Goal: Task Accomplishment & Management: Manage account settings

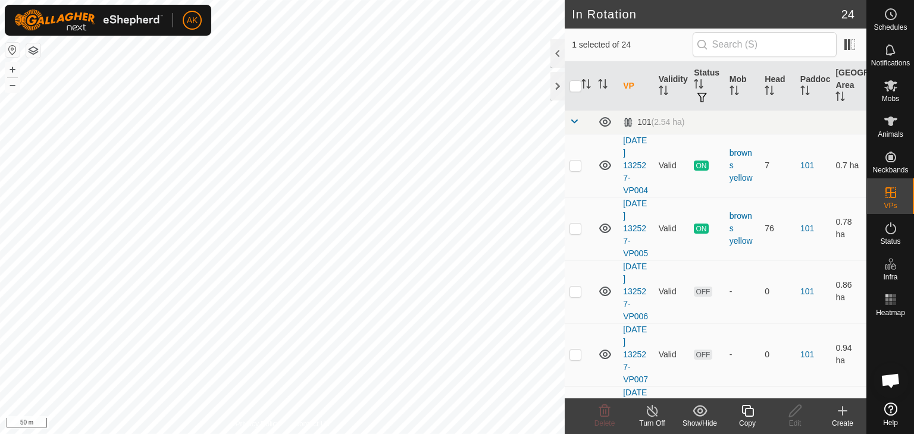
checkbox input "true"
checkbox input "false"
click at [606, 416] on icon at bounding box center [604, 411] width 11 height 12
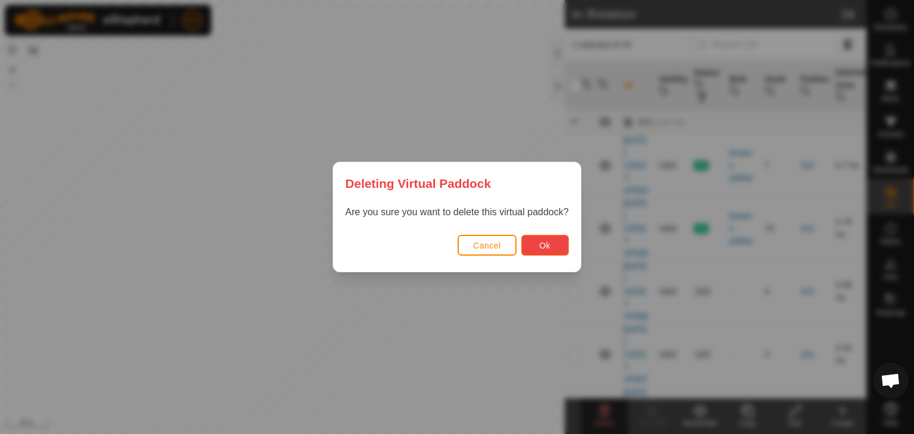
click at [557, 251] on button "Ok" at bounding box center [545, 245] width 48 height 21
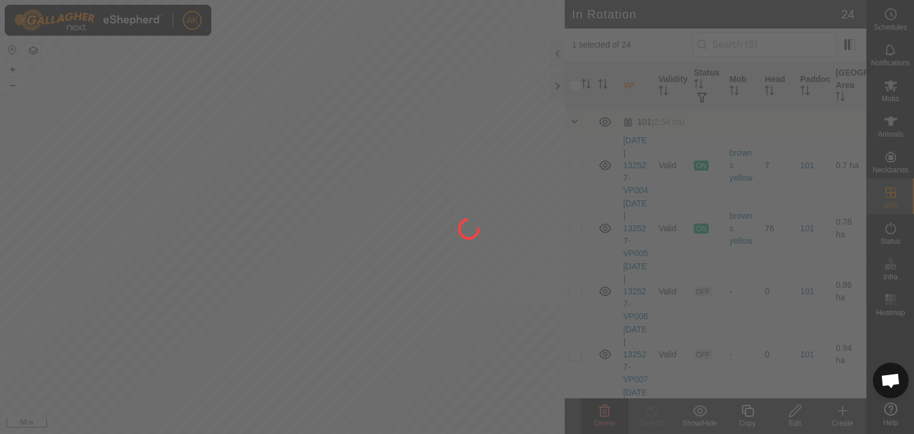
checkbox input "false"
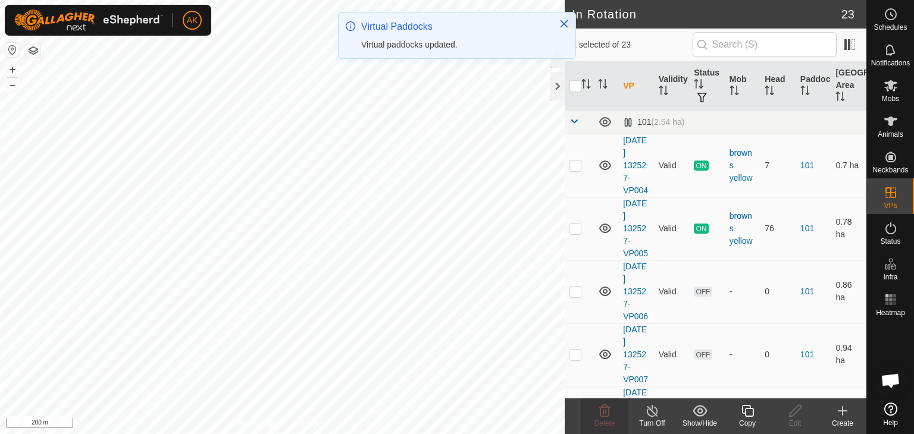
checkbox input "false"
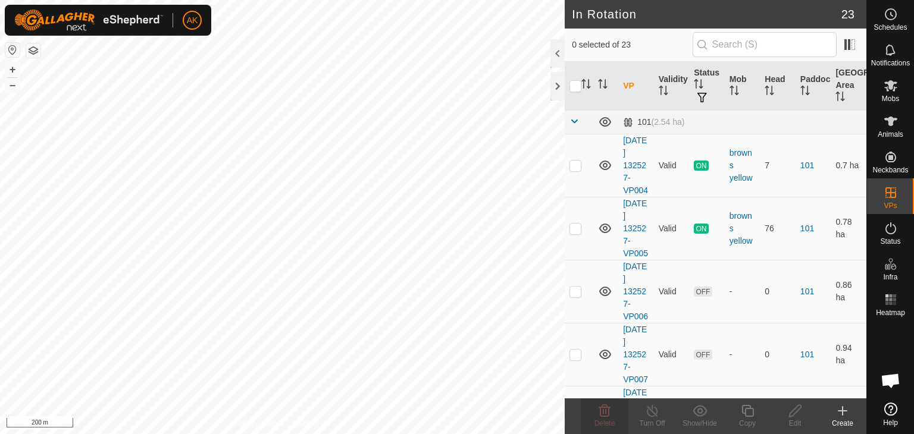
checkbox input "true"
checkbox input "false"
click at [603, 418] on div "Delete" at bounding box center [605, 423] width 48 height 11
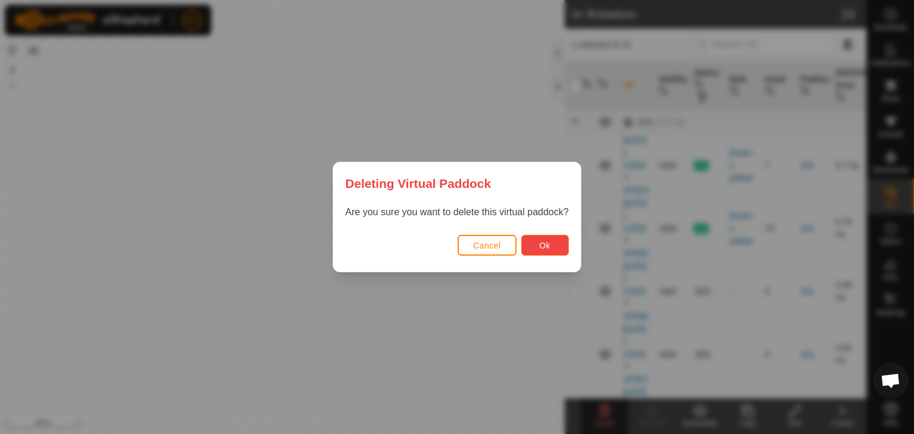
click at [552, 250] on button "Ok" at bounding box center [545, 245] width 48 height 21
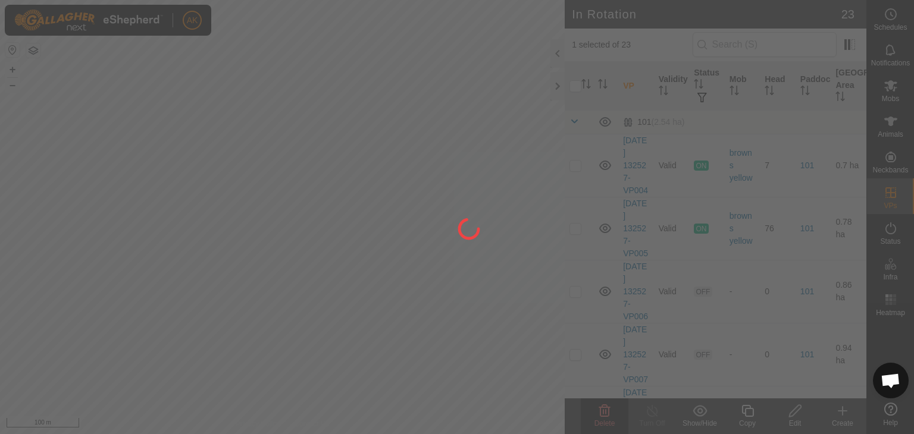
checkbox input "false"
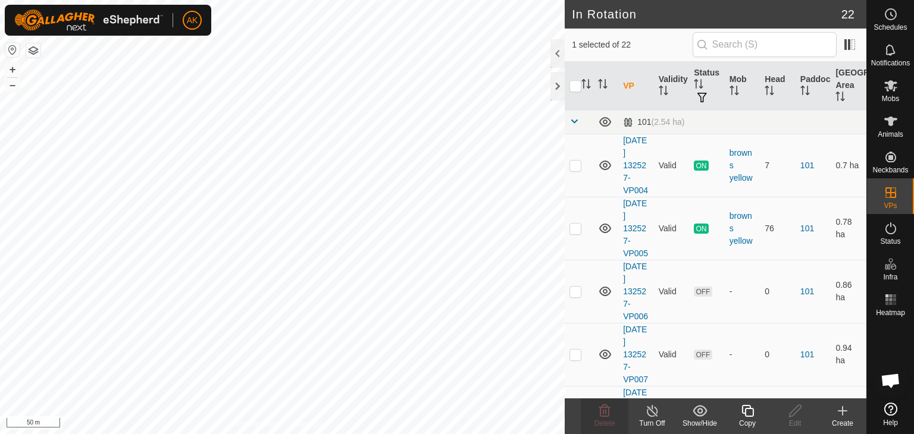
checkbox input "false"
checkbox input "true"
click at [793, 417] on icon at bounding box center [795, 411] width 15 height 14
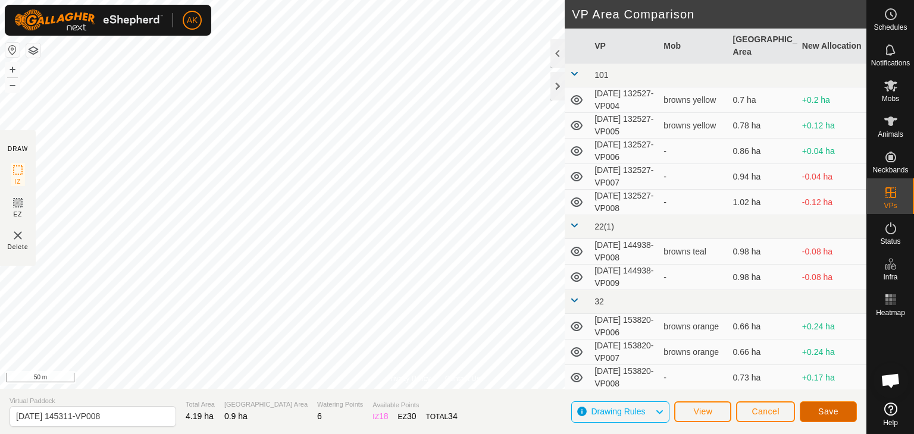
click at [818, 407] on span "Save" at bounding box center [828, 412] width 20 height 10
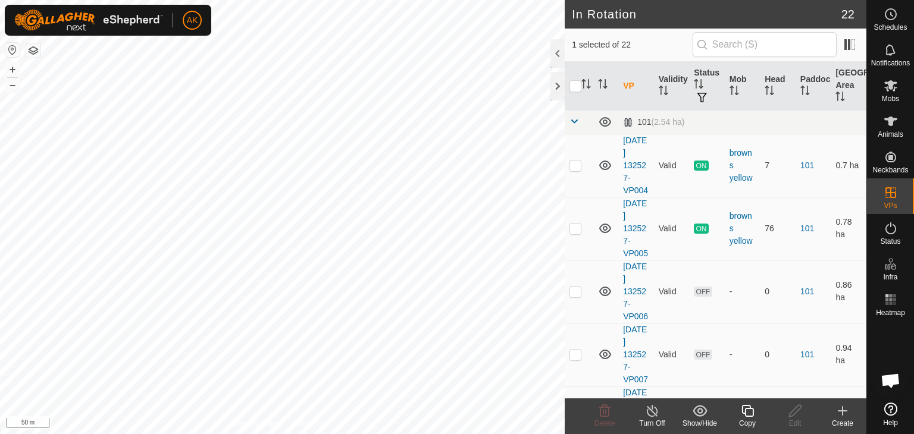
checkbox input "false"
click at [601, 410] on icon at bounding box center [604, 411] width 14 height 14
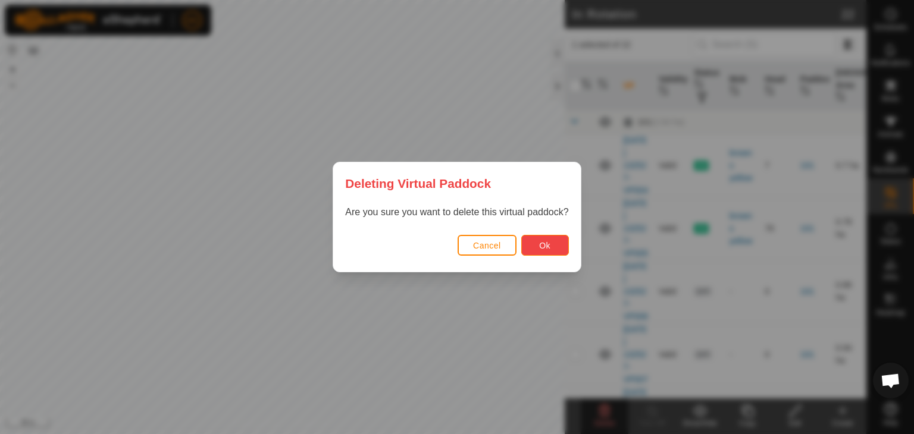
click at [532, 244] on button "Ok" at bounding box center [545, 245] width 48 height 21
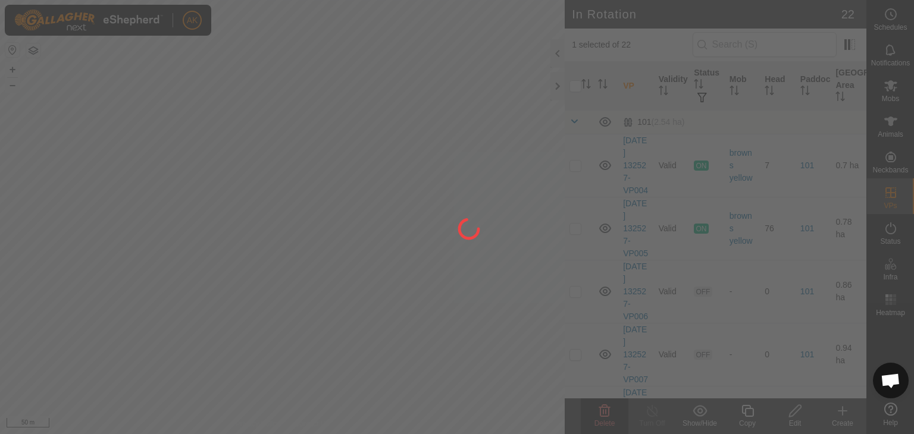
checkbox input "false"
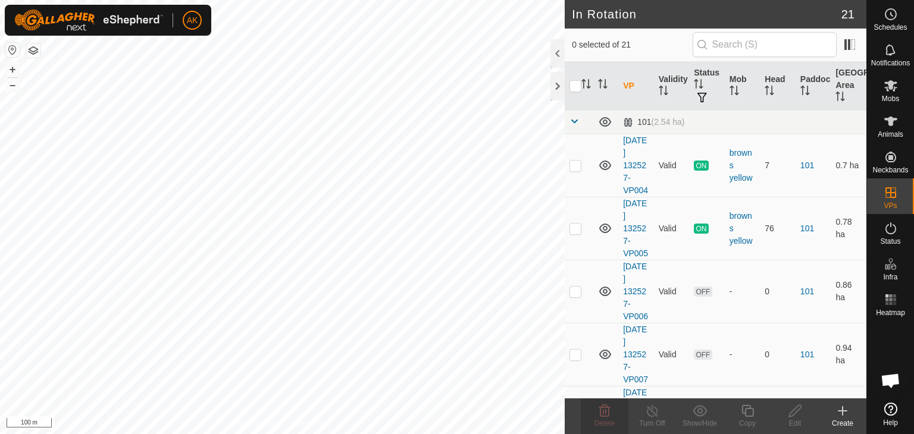
checkbox input "true"
click at [748, 414] on icon at bounding box center [747, 411] width 15 height 14
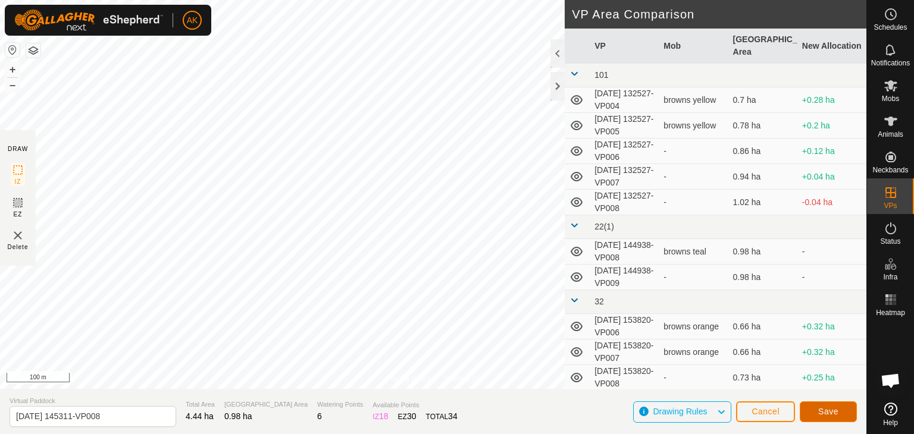
click at [832, 416] on span "Save" at bounding box center [828, 412] width 20 height 10
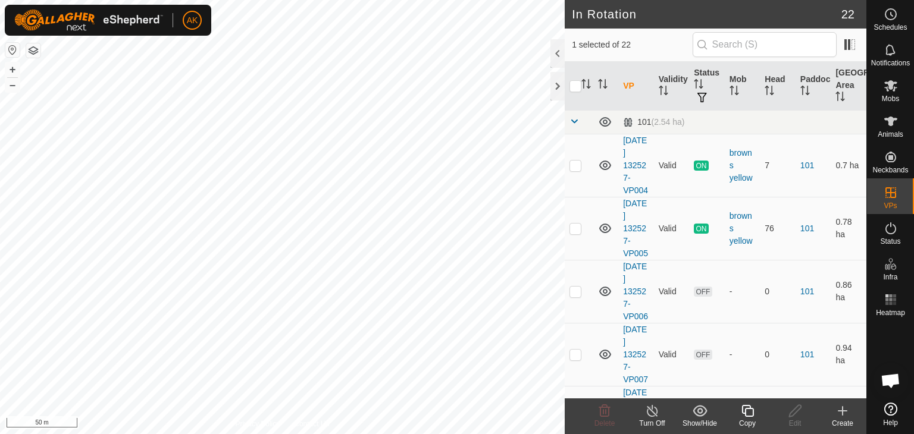
checkbox input "false"
checkbox input "true"
checkbox input "false"
